Goal: Navigation & Orientation: Find specific page/section

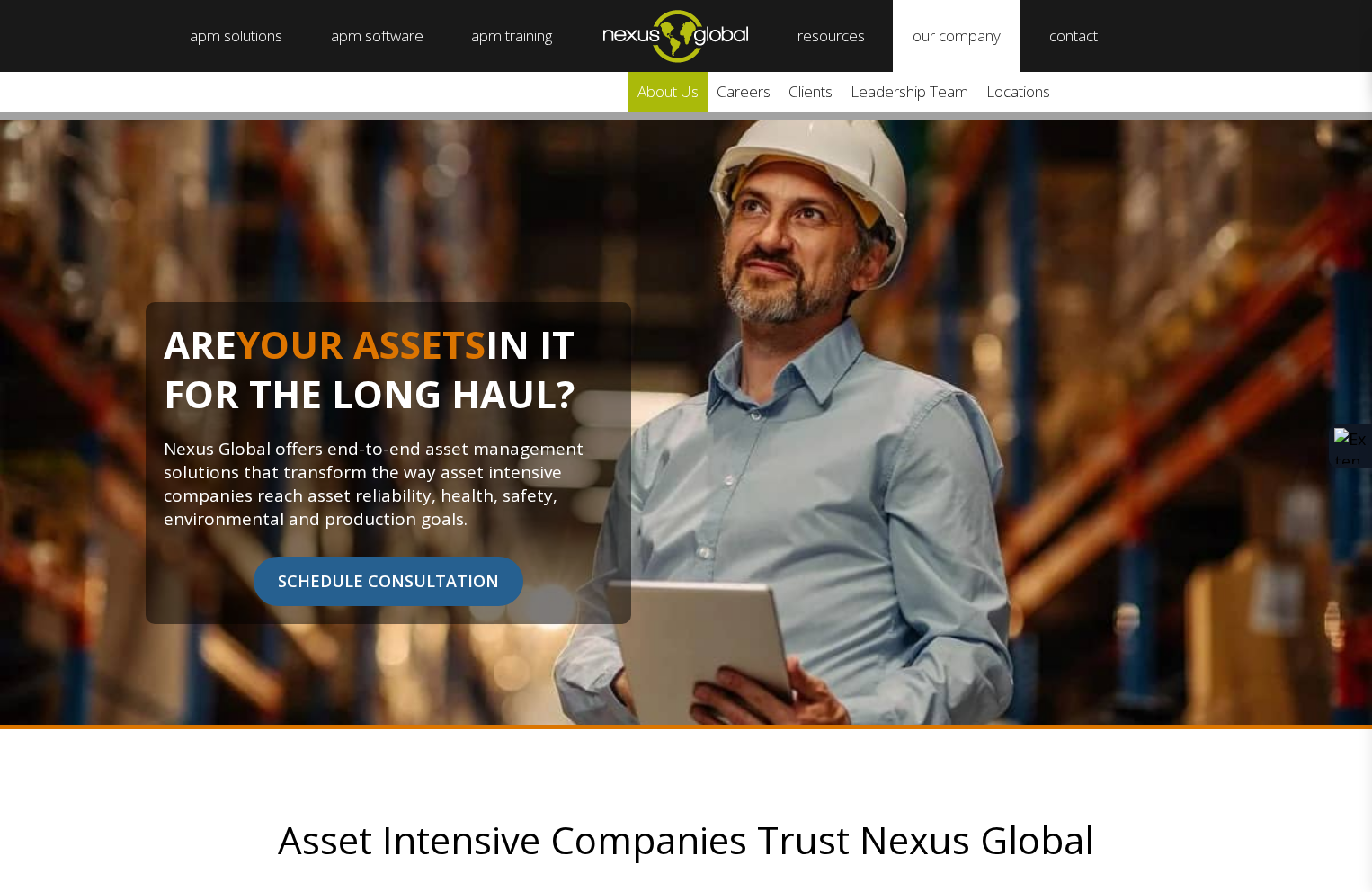
click at [684, 97] on link "about us" at bounding box center [668, 92] width 79 height 40
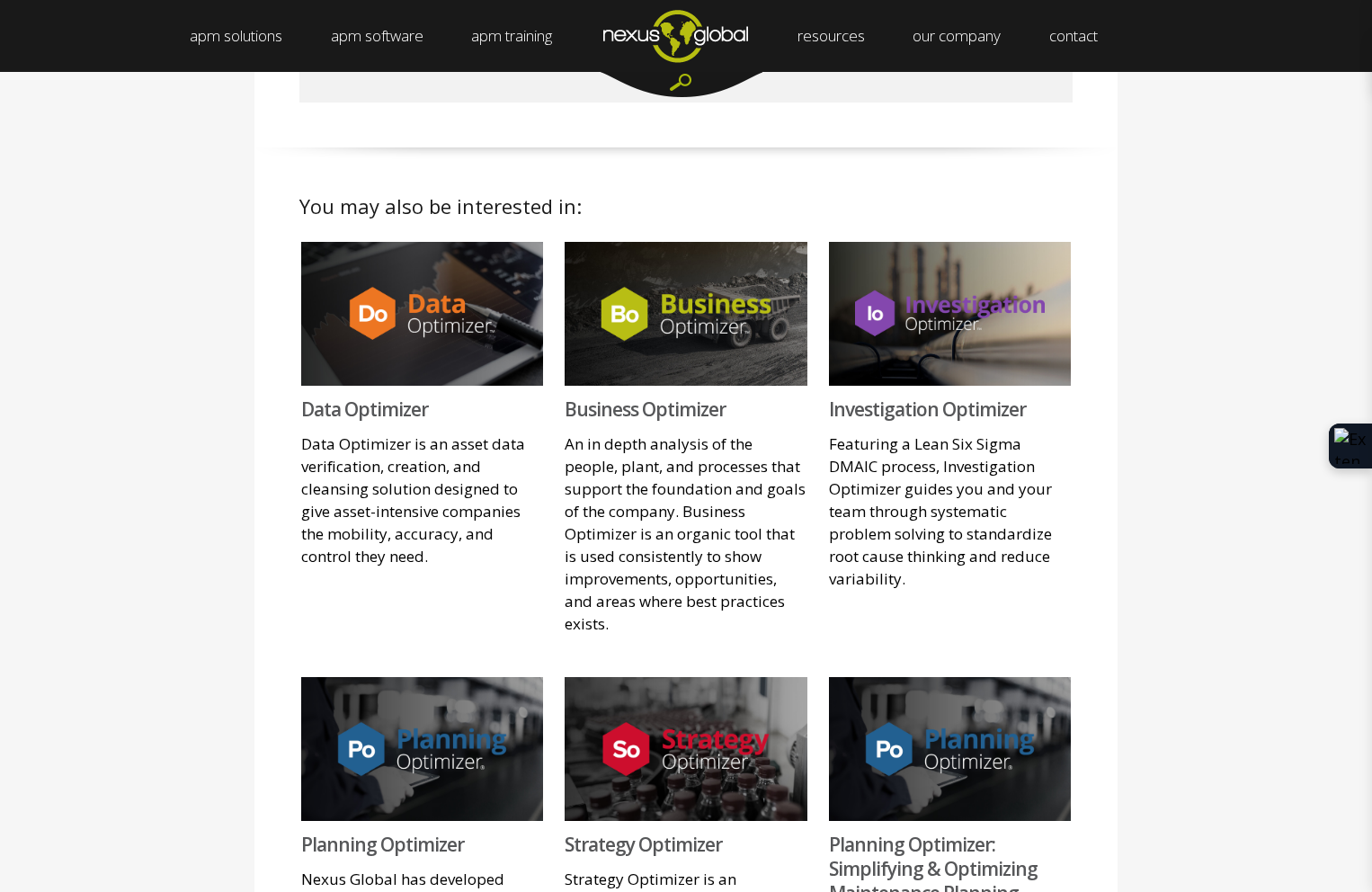
scroll to position [1390, 0]
